Goal: Transaction & Acquisition: Download file/media

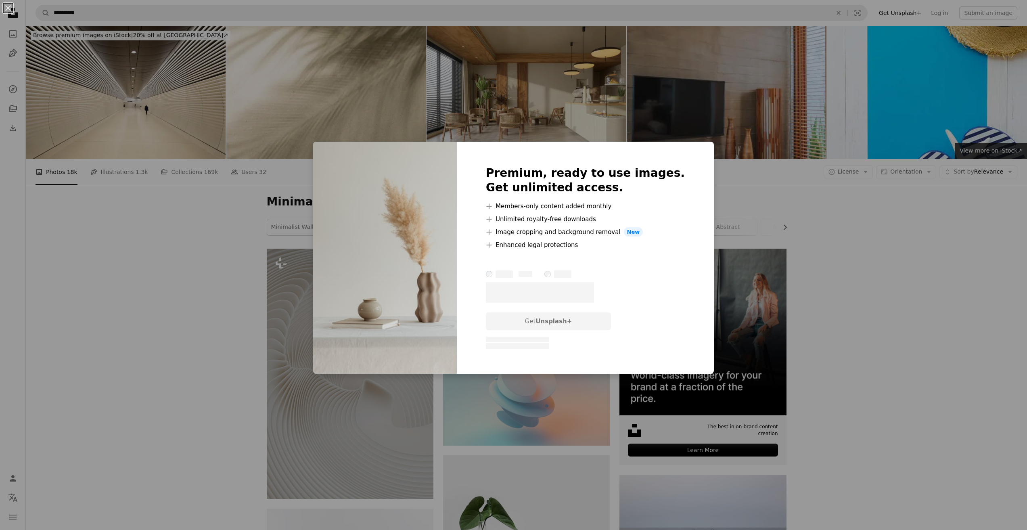
scroll to position [9587, 0]
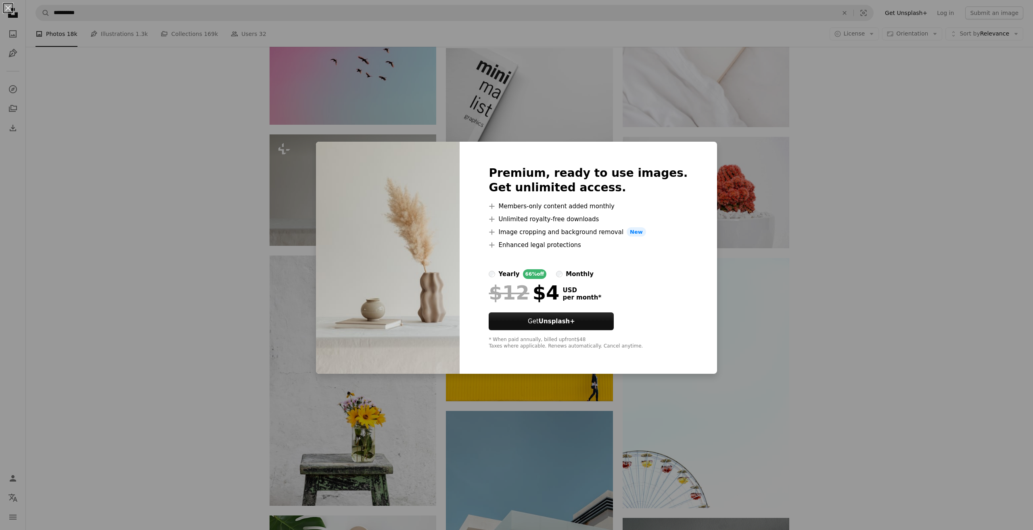
click at [913, 182] on div "An X shape Premium, ready to use images. Get unlimited access. A plus sign Memb…" at bounding box center [516, 265] width 1033 height 530
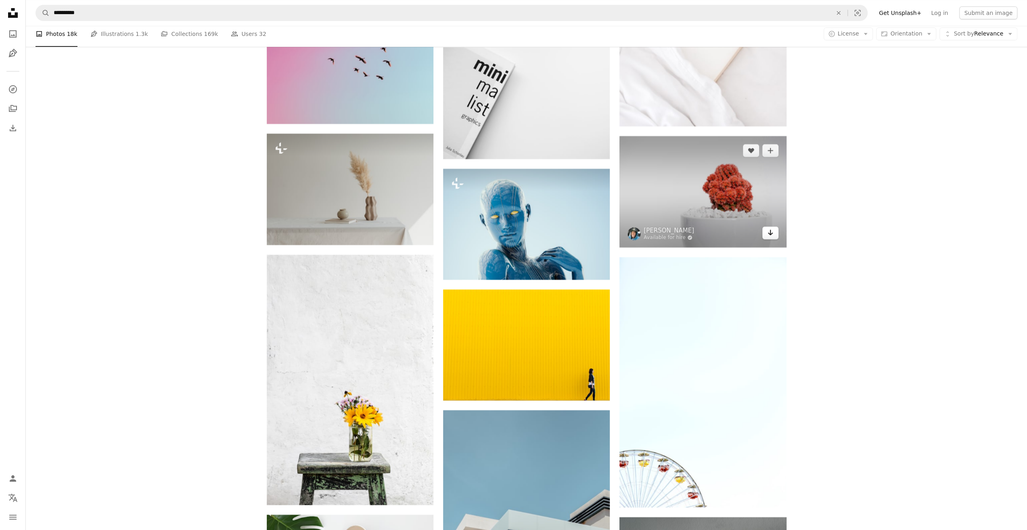
click at [775, 236] on link "Arrow pointing down" at bounding box center [771, 232] width 16 height 13
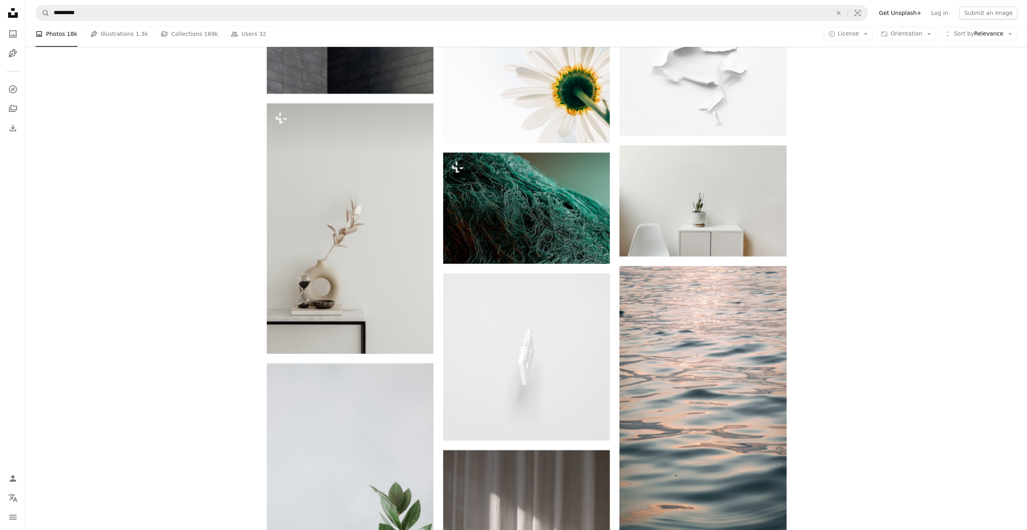
scroll to position [12776, 0]
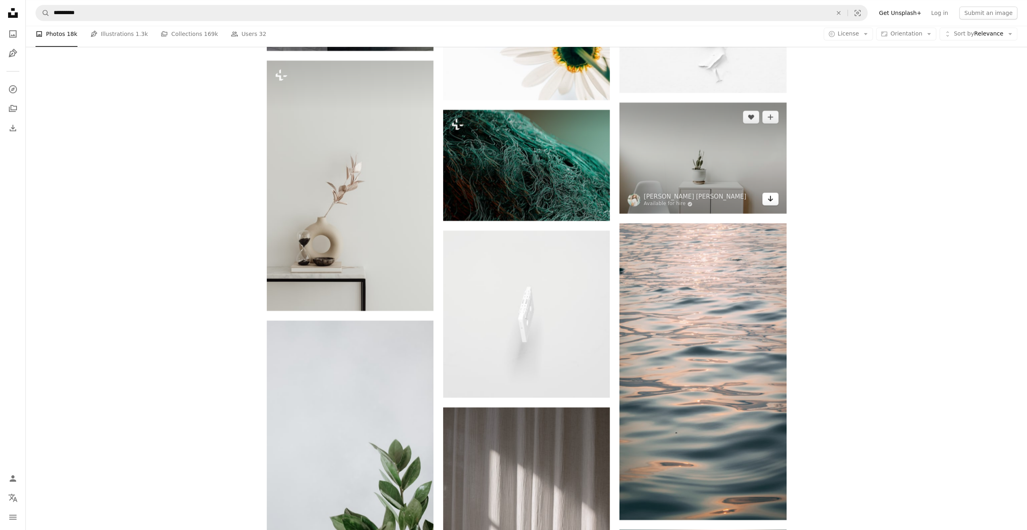
click at [771, 201] on icon "Download" at bounding box center [770, 199] width 5 height 6
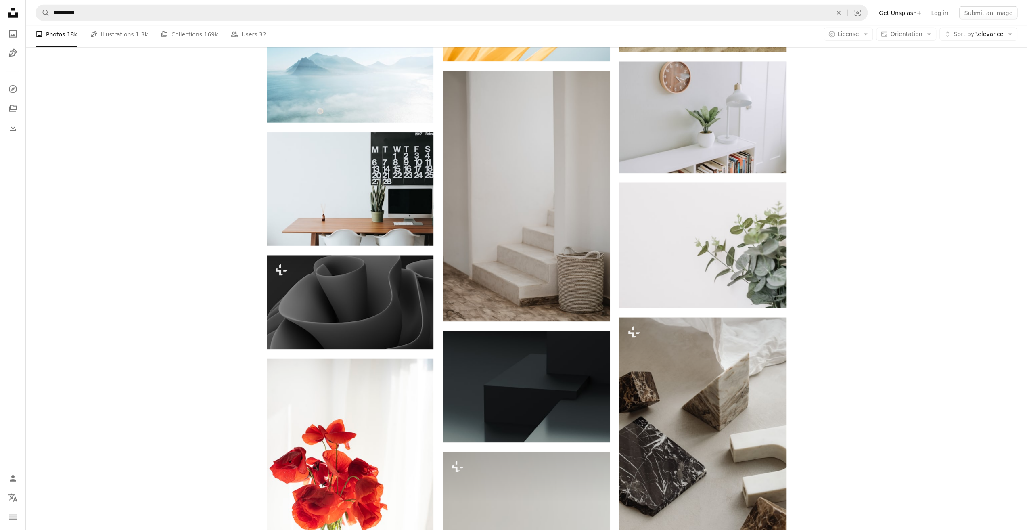
scroll to position [14471, 0]
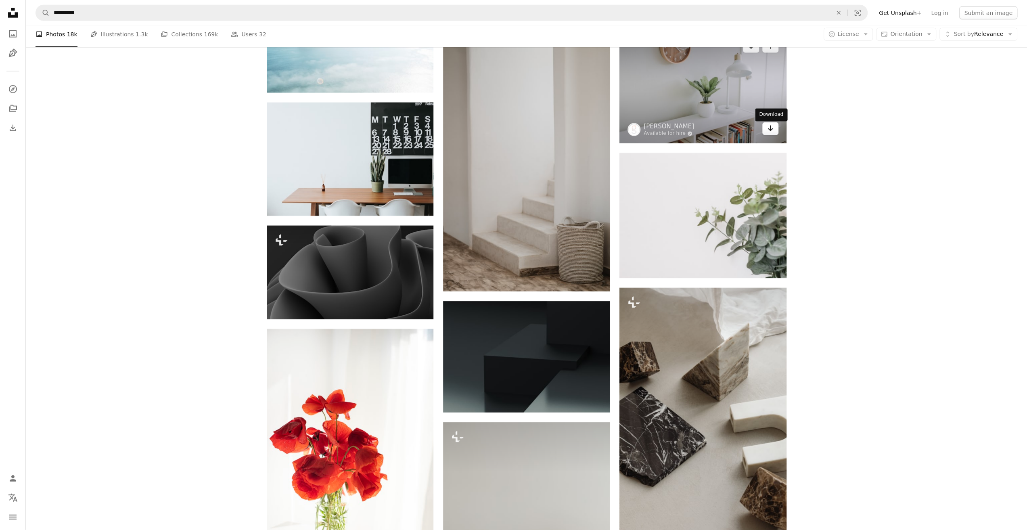
click at [771, 133] on icon "Arrow pointing down" at bounding box center [770, 129] width 6 height 10
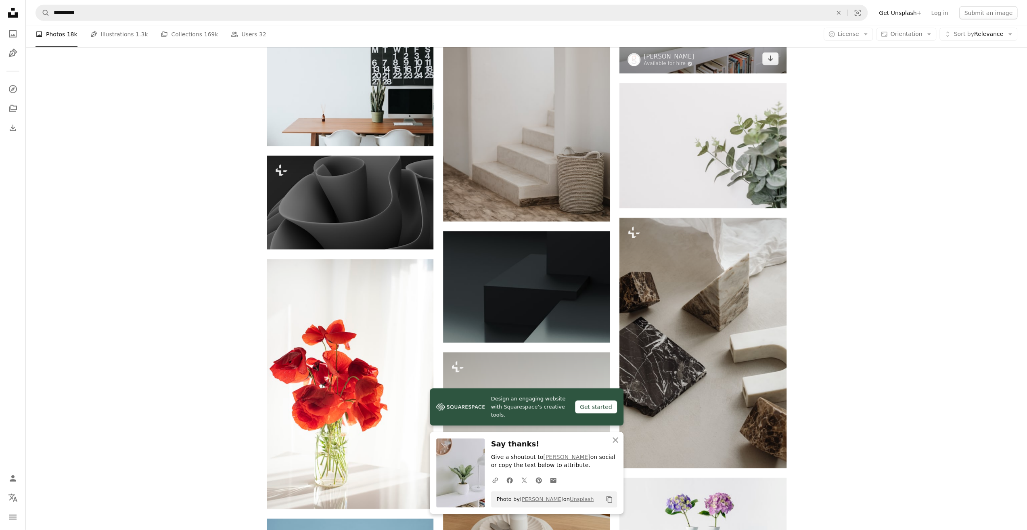
scroll to position [14592, 0]
